Goal: Find specific page/section: Find specific page/section

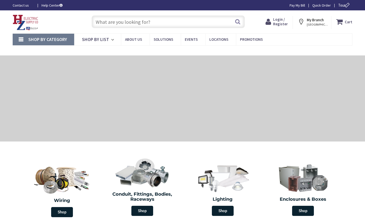
type input "[GEOGRAPHIC_DATA][STREET_ADDRESS][PERSON_NAME][GEOGRAPHIC_DATA]"
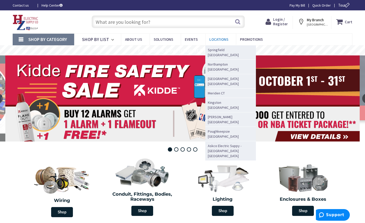
click at [212, 36] on link "Locations" at bounding box center [220, 39] width 31 height 11
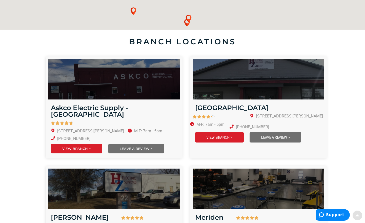
scroll to position [183, 0]
